Goal: Task Accomplishment & Management: Complete application form

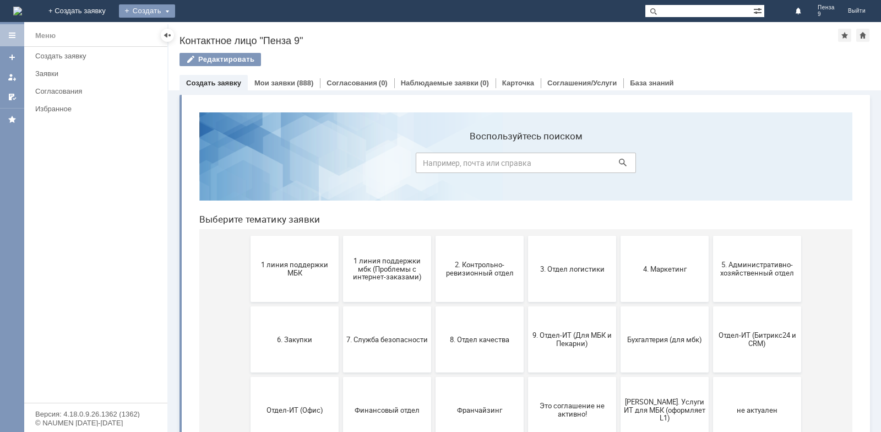
click at [175, 13] on div "Создать" at bounding box center [147, 10] width 56 height 13
click at [205, 34] on link "Заявка" at bounding box center [163, 32] width 84 height 13
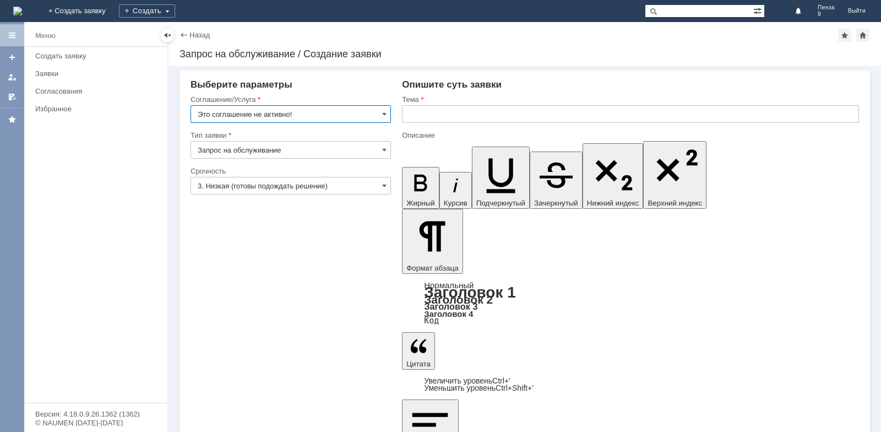
click at [387, 113] on input "Это соглашение не активно!" at bounding box center [290, 114] width 200 height 18
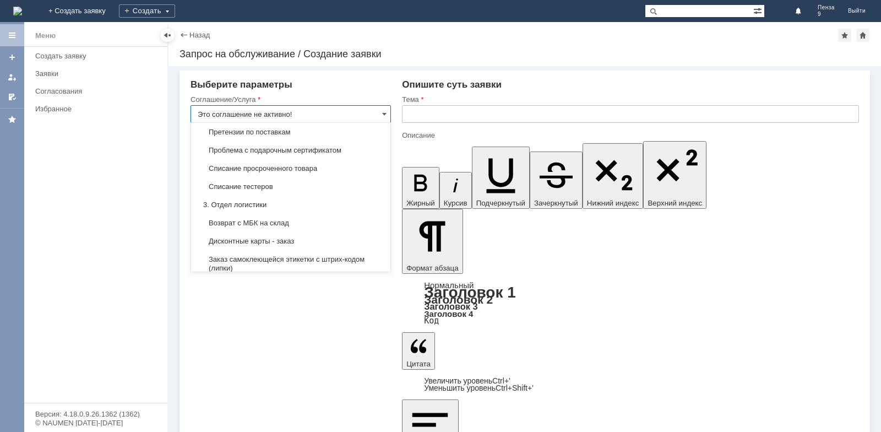
scroll to position [220, 0]
click at [277, 245] on span "Дисконтные карты - заказ" at bounding box center [291, 240] width 186 height 9
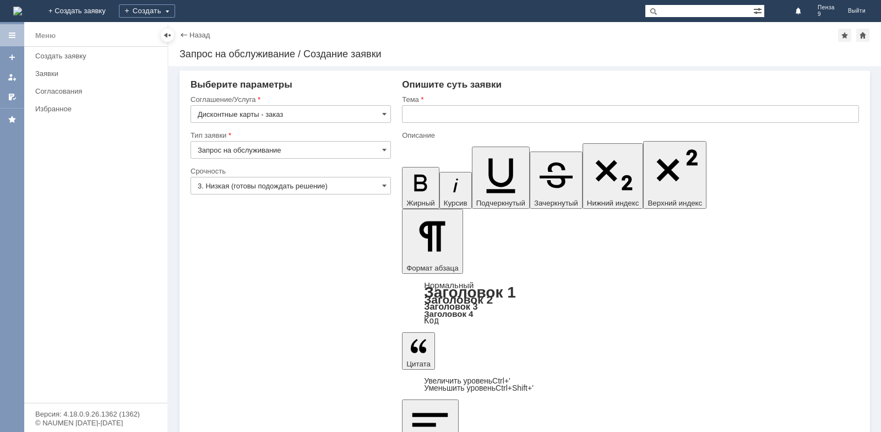
type input "Дисконтные карты - заказ"
click at [419, 116] on input "text" at bounding box center [630, 114] width 457 height 18
type input "дк"
drag, startPoint x: 402, startPoint y: 189, endPoint x: 28, endPoint y: 12, distance: 413.9
